Goal: Information Seeking & Learning: Learn about a topic

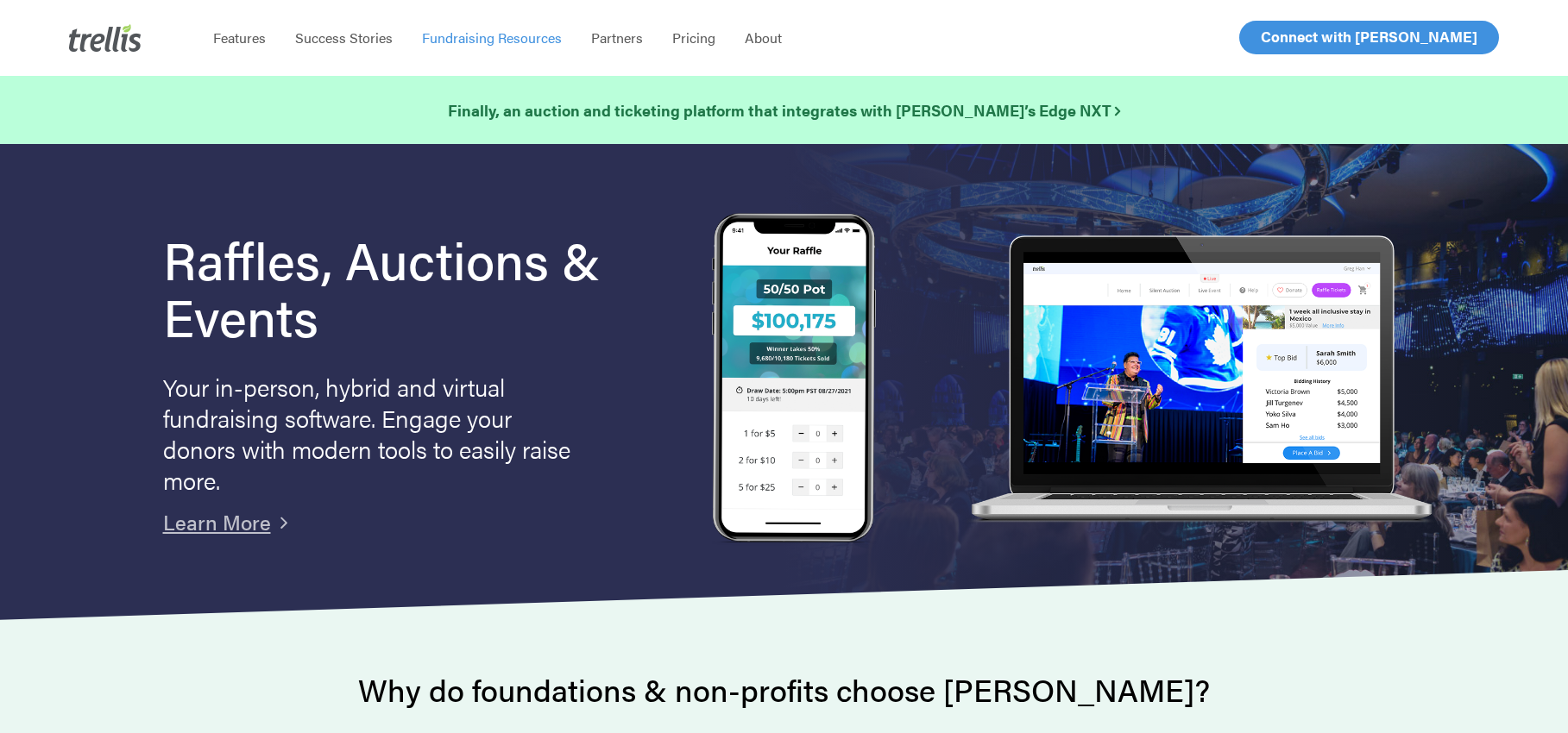
click at [471, 39] on span "Fundraising Resources" at bounding box center [491, 37] width 140 height 20
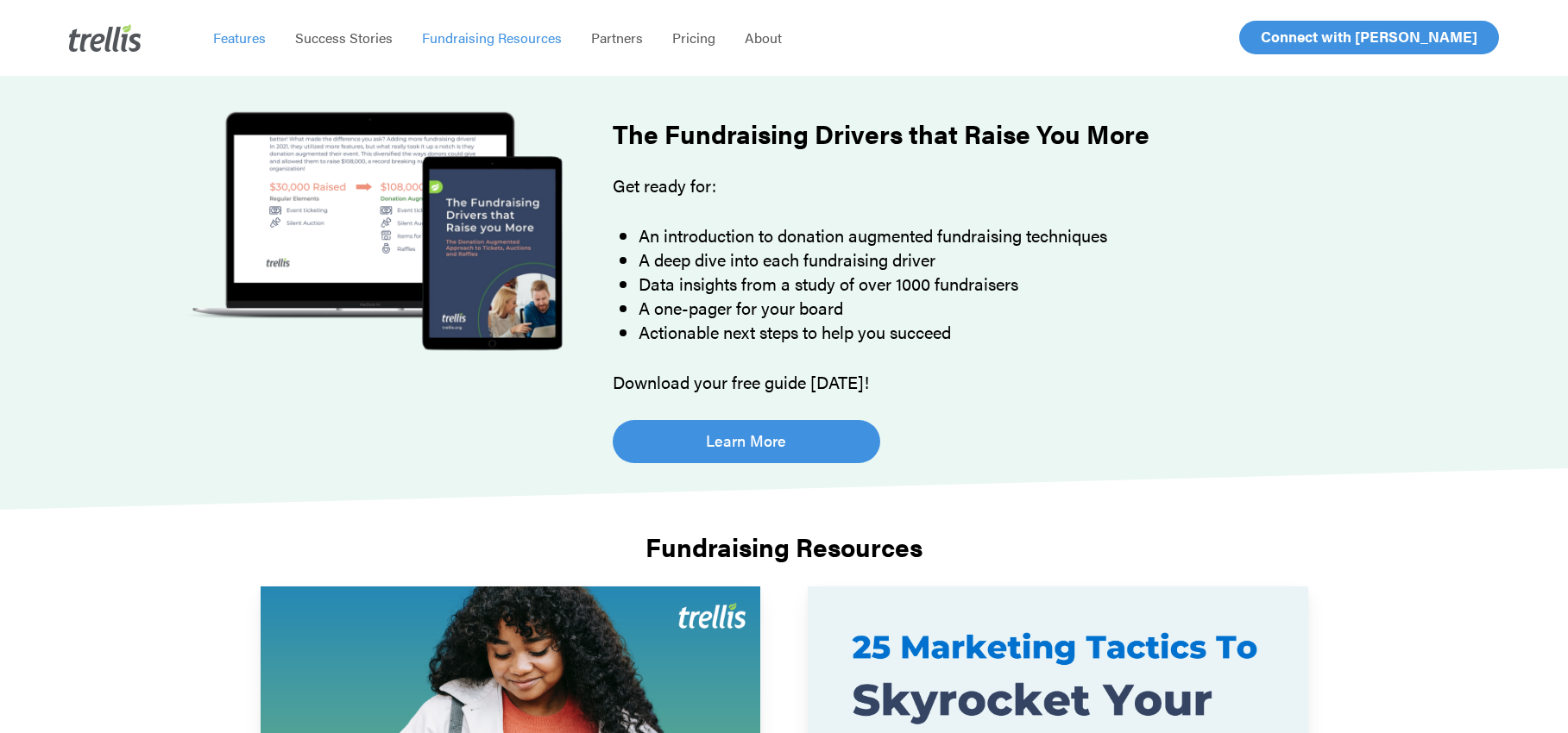
click at [242, 40] on span "Features" at bounding box center [240, 37] width 53 height 20
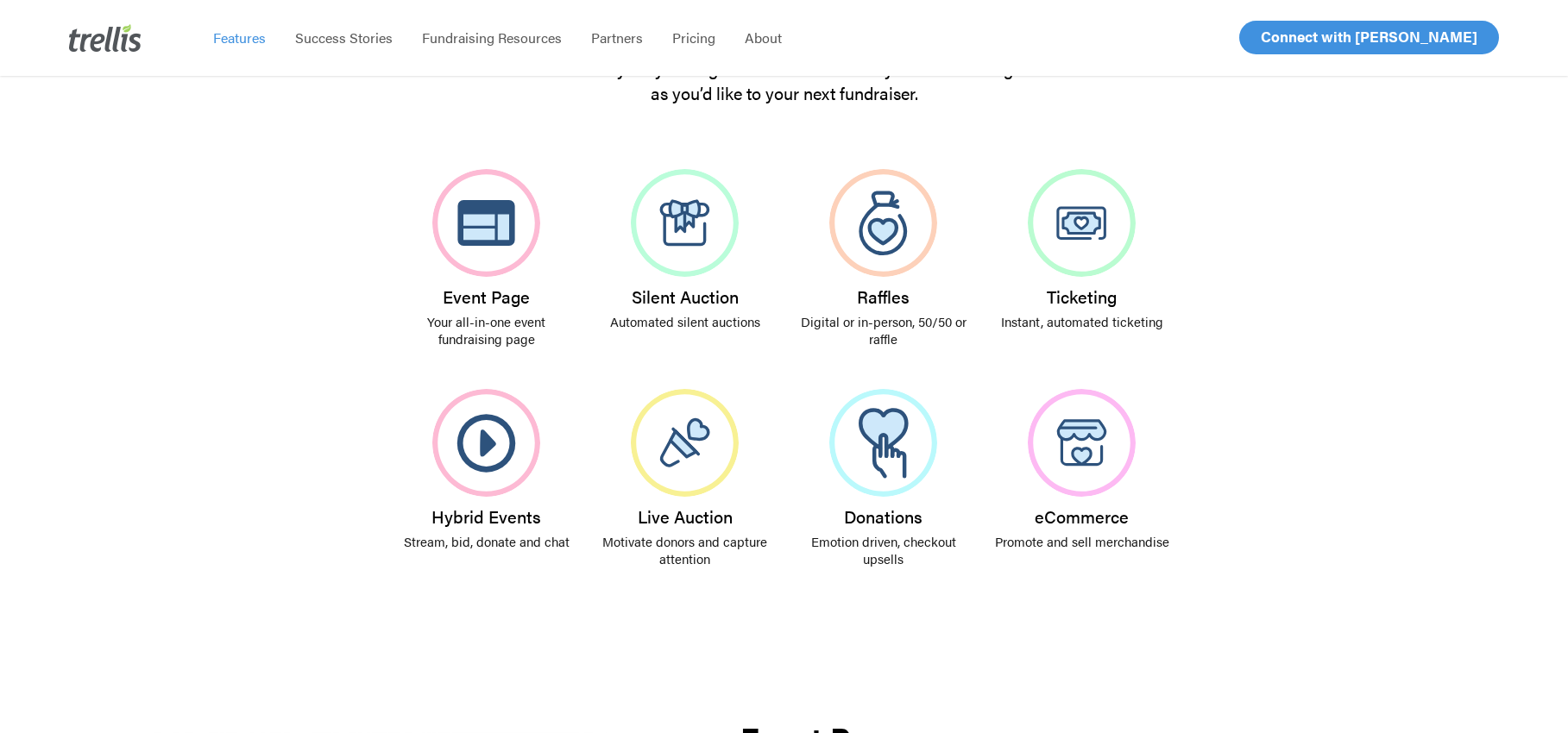
scroll to position [322, 0]
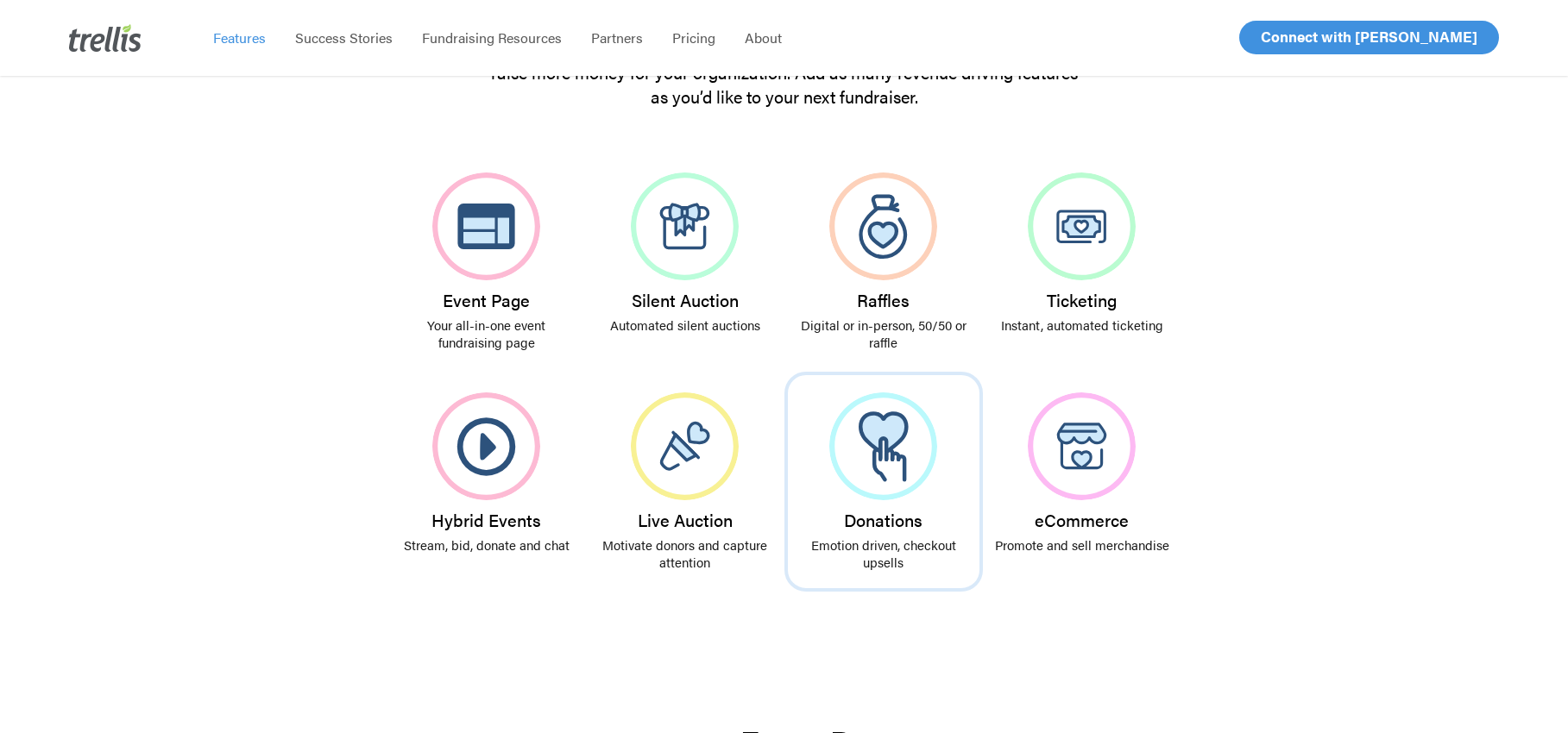
click at [880, 444] on img at bounding box center [883, 446] width 108 height 108
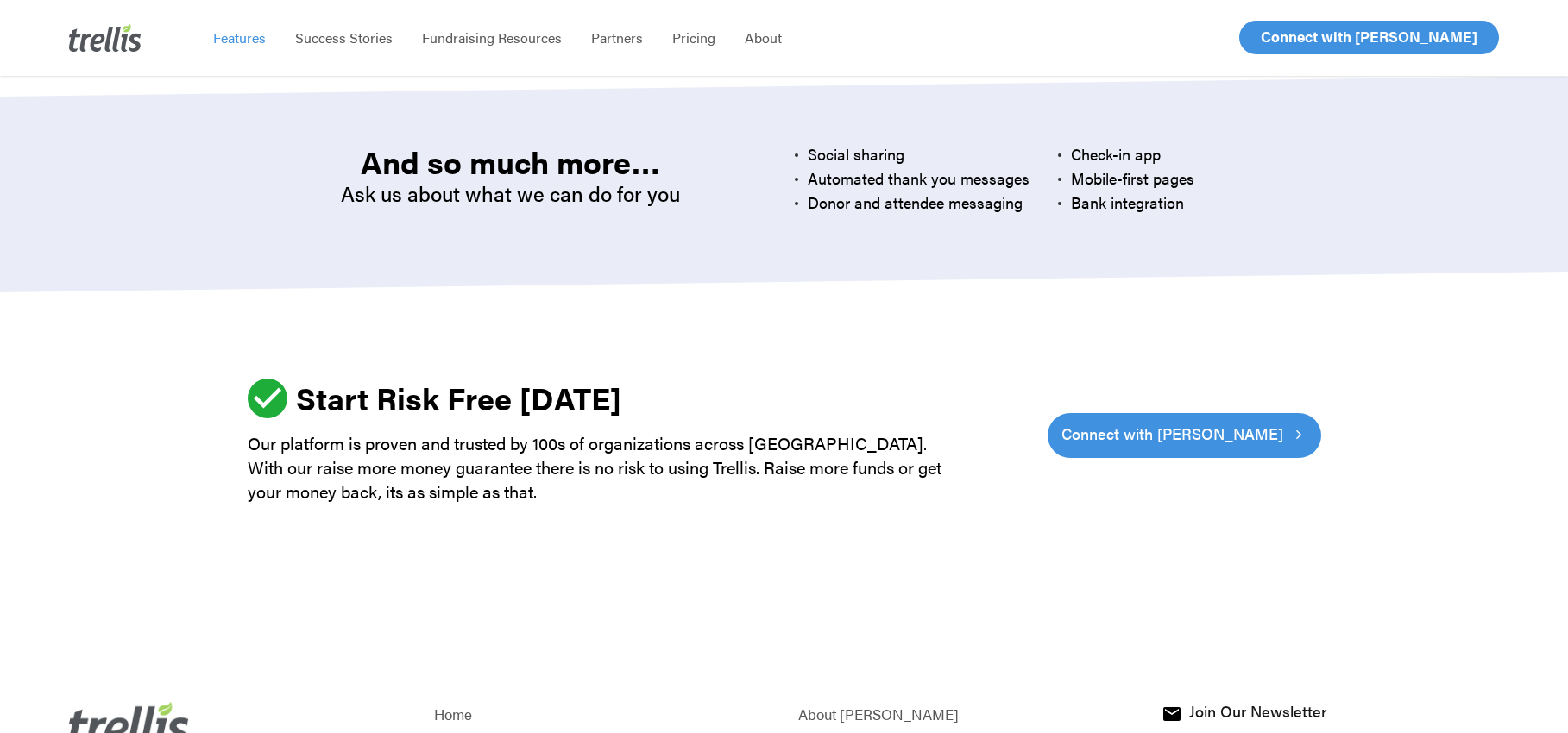
scroll to position [5093, 0]
